Goal: Information Seeking & Learning: Learn about a topic

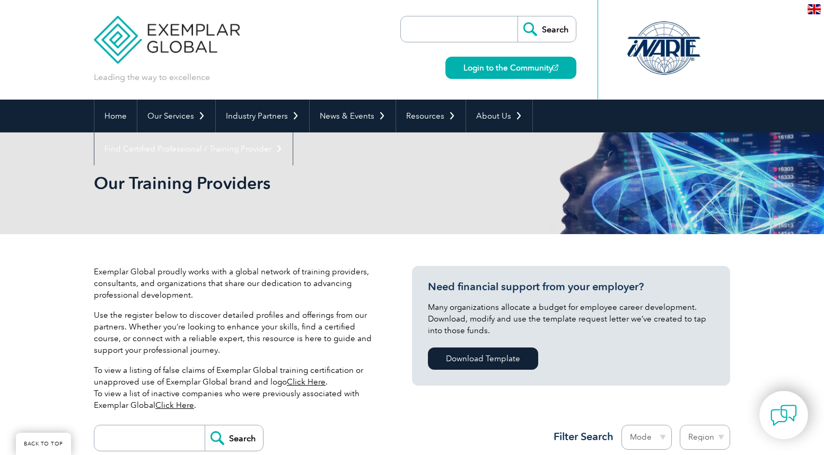
scroll to position [254, 0]
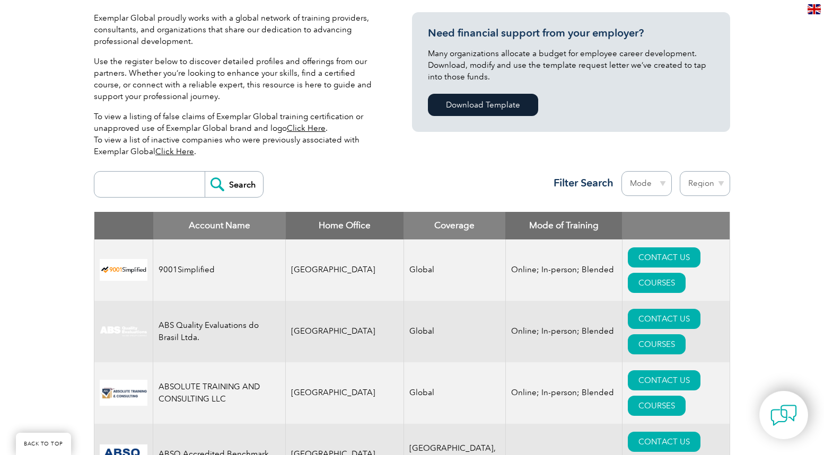
click at [719, 178] on select "Region Australia Bahrain Bangladesh Brazil Canada Colombia Dominican Republic E…" at bounding box center [704, 183] width 50 height 25
select select "[GEOGRAPHIC_DATA]"
click at [679, 171] on select "Region Australia Bahrain Bangladesh Brazil Canada Colombia Dominican Republic E…" at bounding box center [704, 183] width 50 height 25
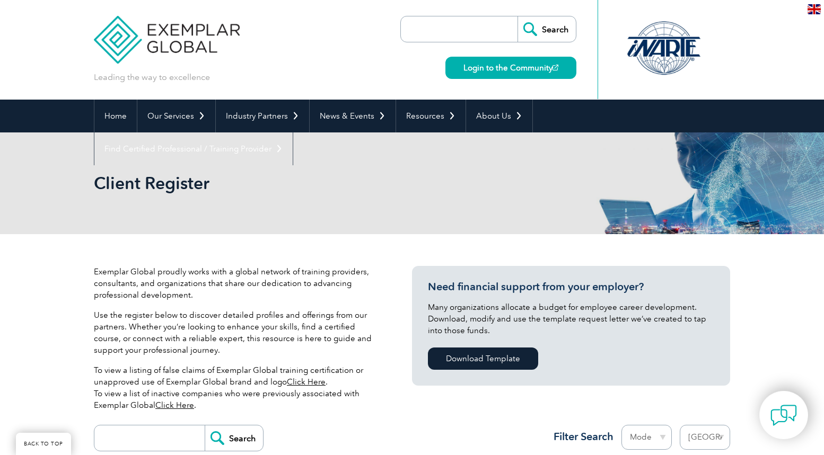
select select "New Zealand"
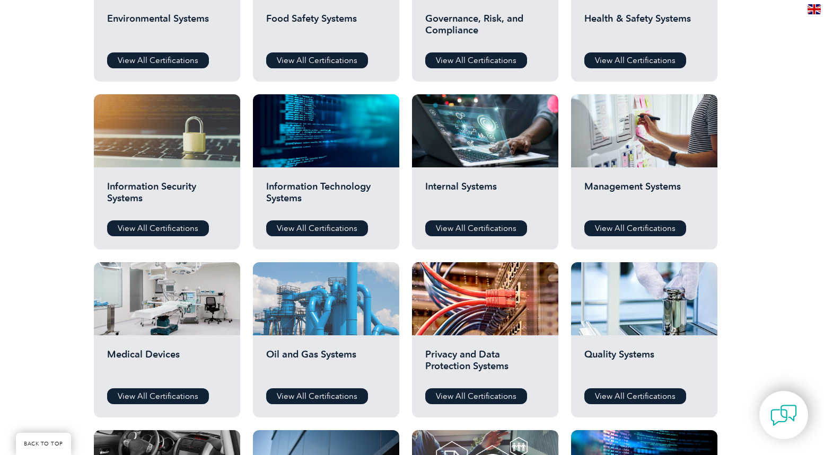
scroll to position [530, 0]
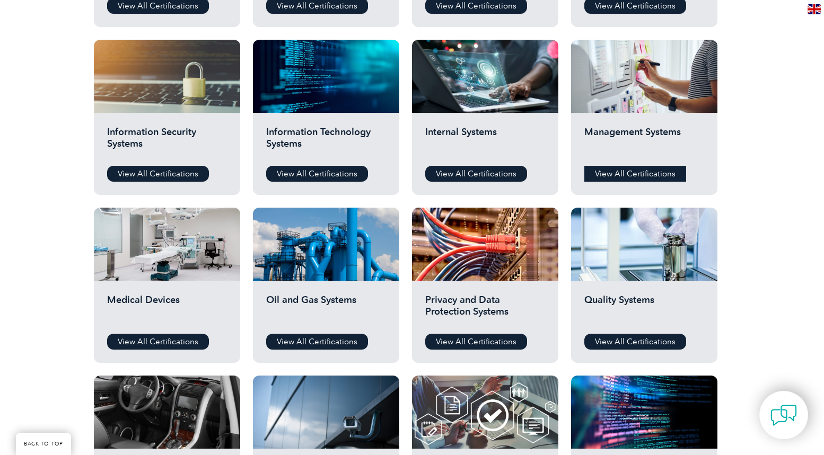
click at [643, 171] on link "View All Certifications" at bounding box center [635, 174] width 102 height 16
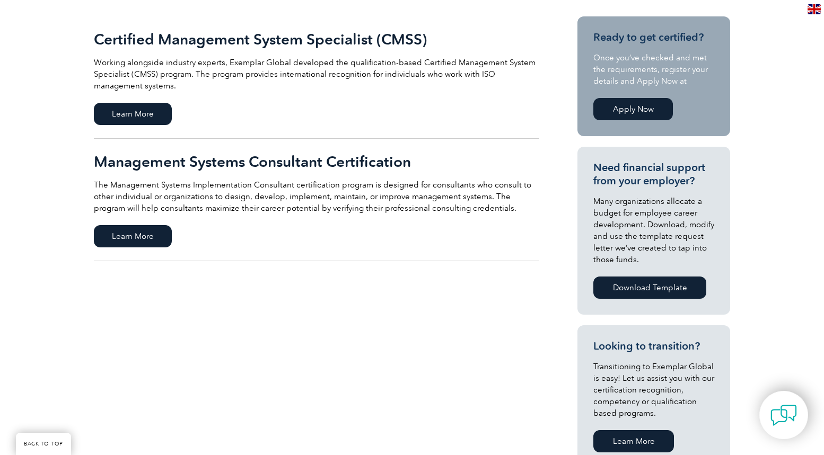
scroll to position [265, 0]
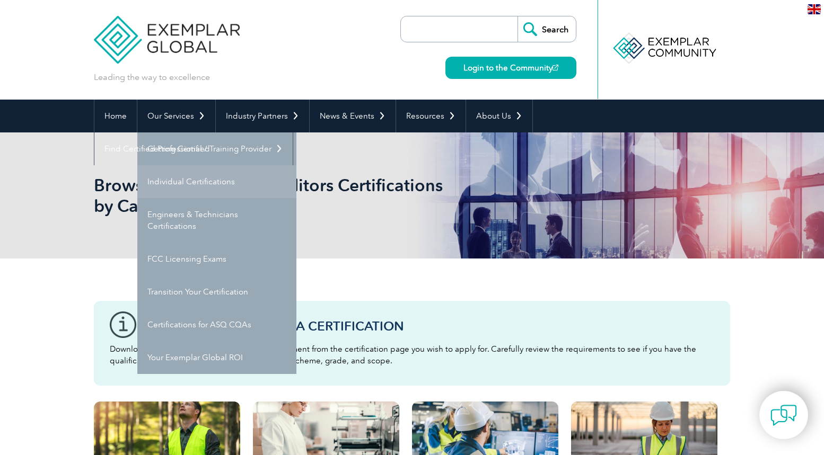
click at [229, 187] on link "Individual Certifications" at bounding box center [216, 181] width 159 height 33
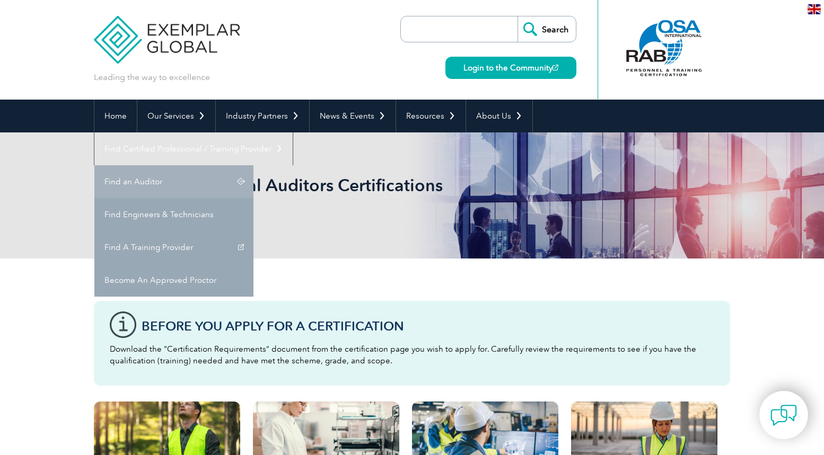
click at [253, 165] on link "Find an Auditor" at bounding box center [173, 181] width 159 height 33
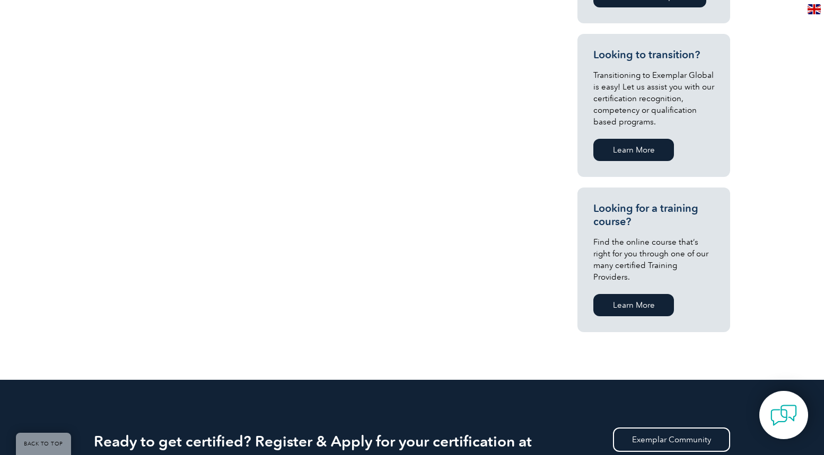
scroll to position [583, 0]
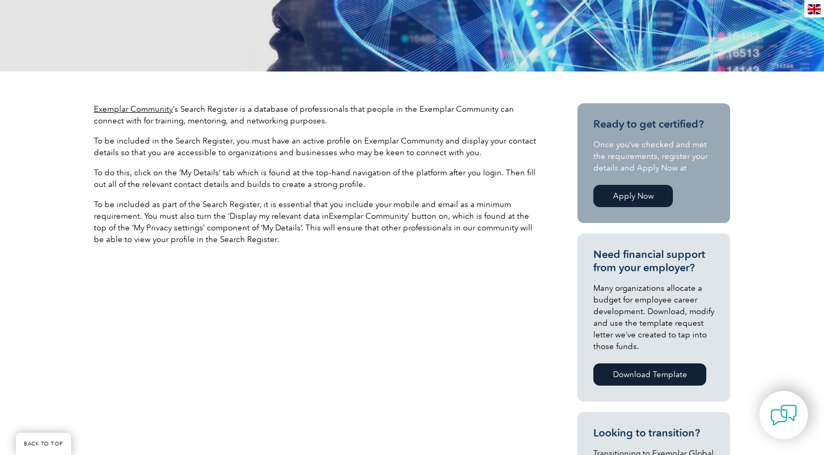
scroll to position [318, 0]
